Goal: Information Seeking & Learning: Learn about a topic

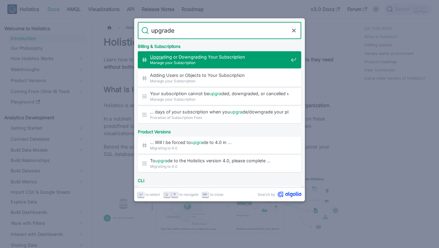
type input "upgrade"
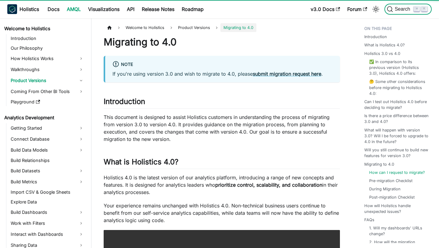
scroll to position [1055, 0]
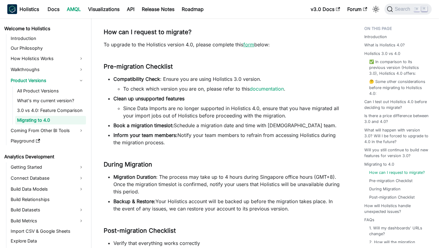
click at [244, 41] on link "form" at bounding box center [248, 44] width 11 height 6
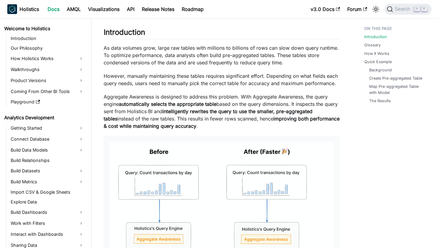
scroll to position [382, 0]
